Goal: Transaction & Acquisition: Book appointment/travel/reservation

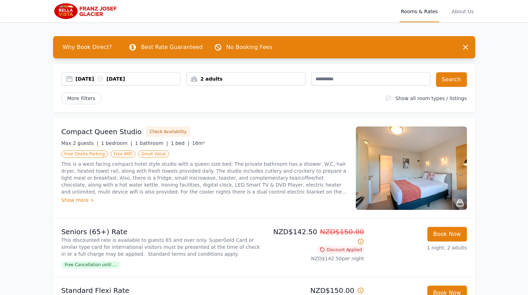
click at [138, 80] on div "[DATE] [DATE]" at bounding box center [128, 78] width 105 height 7
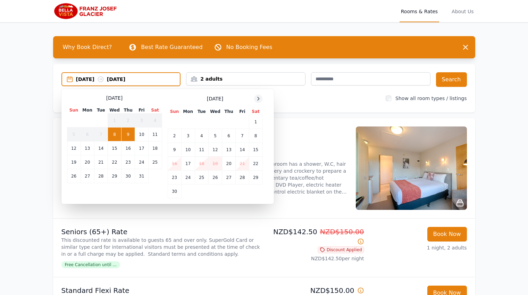
click at [259, 96] on div at bounding box center [258, 98] width 8 height 8
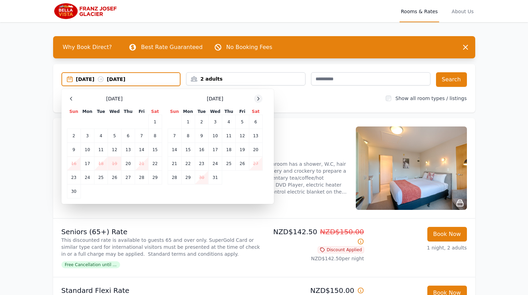
click at [256, 99] on icon at bounding box center [259, 99] width 6 height 6
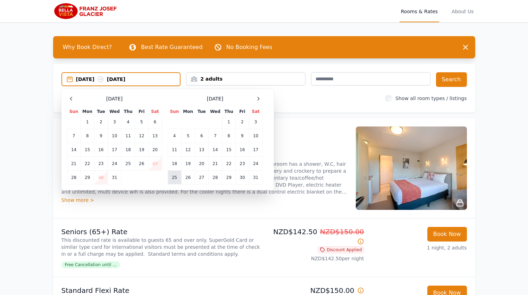
click at [172, 176] on td "25" at bounding box center [175, 178] width 14 height 14
click at [186, 177] on td "26" at bounding box center [188, 178] width 14 height 14
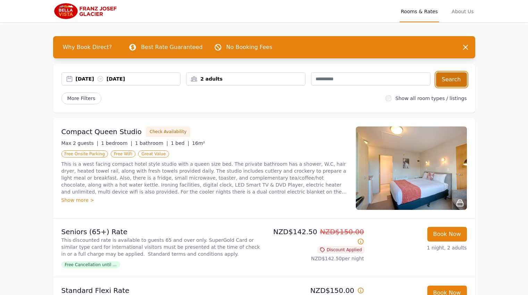
click at [452, 76] on button "Search" at bounding box center [451, 79] width 31 height 15
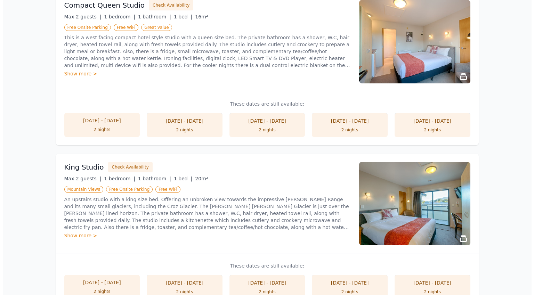
scroll to position [314, 0]
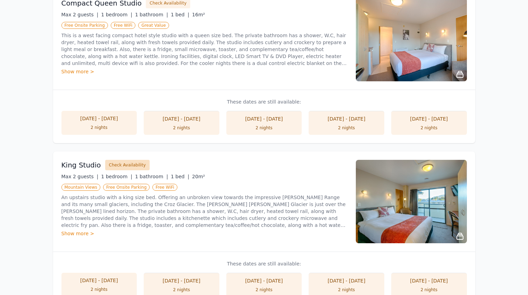
click at [126, 165] on button "Check Availability" at bounding box center [127, 165] width 44 height 10
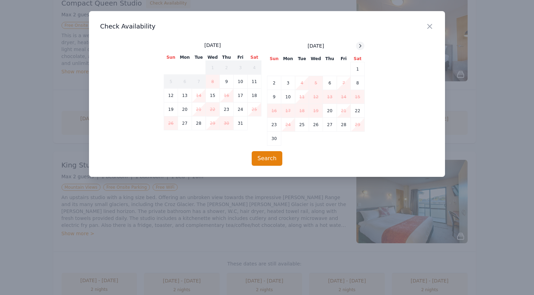
click at [360, 48] on icon at bounding box center [360, 46] width 6 height 6
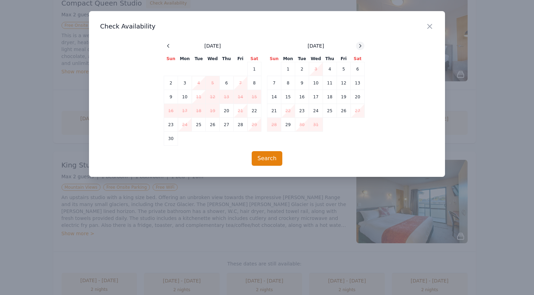
click at [360, 48] on icon at bounding box center [360, 46] width 6 height 6
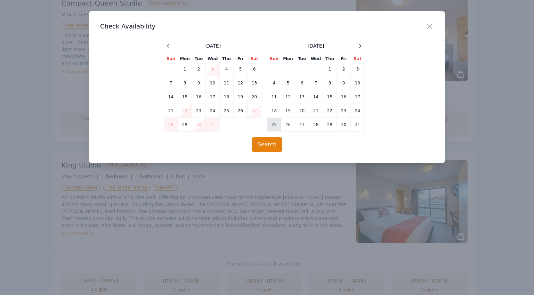
click at [275, 125] on td "25" at bounding box center [274, 125] width 14 height 14
click at [285, 127] on td "26" at bounding box center [288, 125] width 14 height 14
click at [271, 143] on button "Search" at bounding box center [267, 144] width 31 height 15
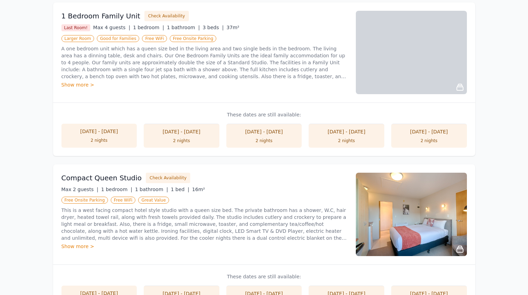
scroll to position [238, 0]
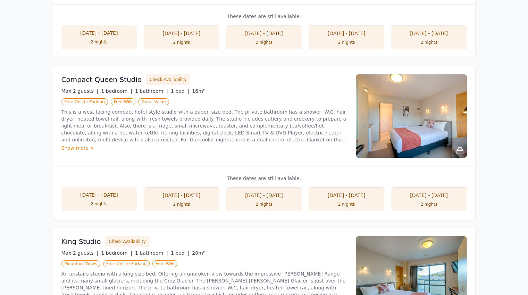
click at [82, 147] on div "Show more >" at bounding box center [204, 148] width 286 height 7
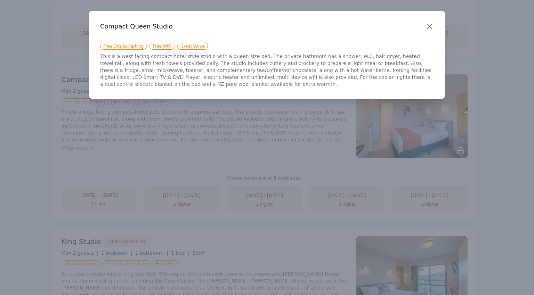
click at [429, 28] on icon "button" at bounding box center [429, 26] width 8 height 8
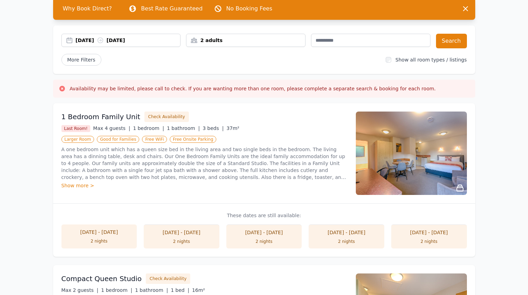
scroll to position [18, 0]
